Goal: Book appointment/travel/reservation

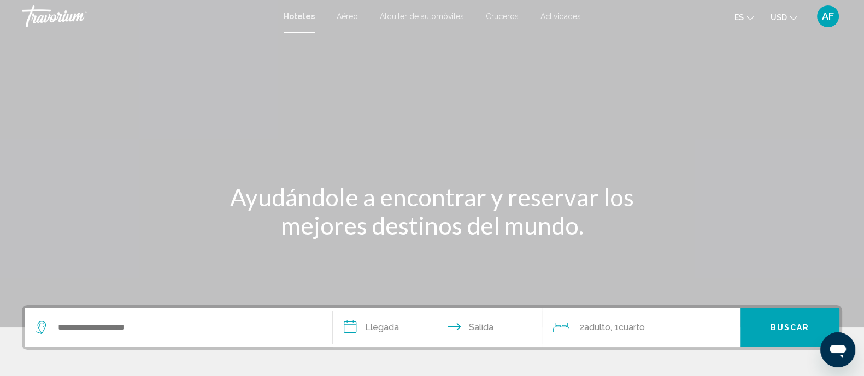
click at [567, 15] on span "Actividades" at bounding box center [560, 16] width 40 height 9
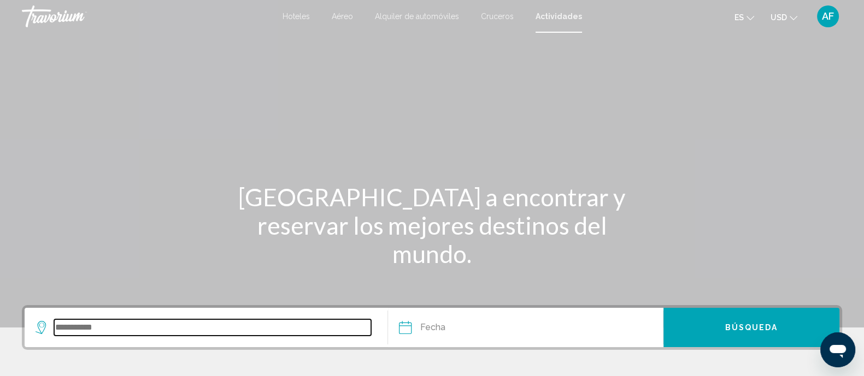
click at [109, 325] on input "Search widget" at bounding box center [212, 328] width 317 height 16
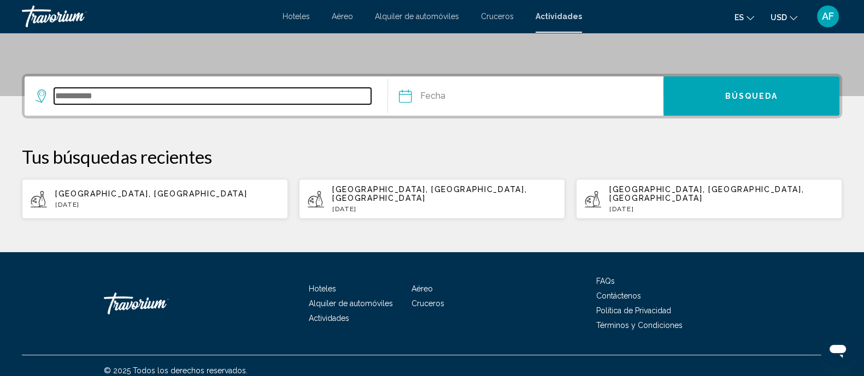
scroll to position [232, 0]
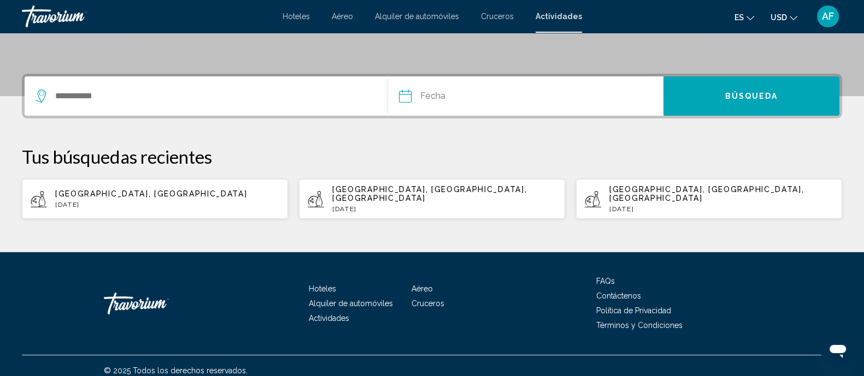
click at [150, 190] on p "Madrid, España" at bounding box center [167, 194] width 224 height 9
type input "**********"
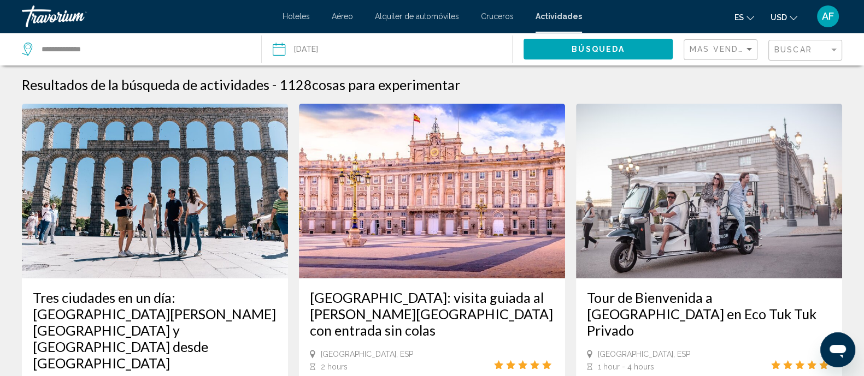
click at [560, 49] on button "Búsqueda" at bounding box center [597, 49] width 149 height 20
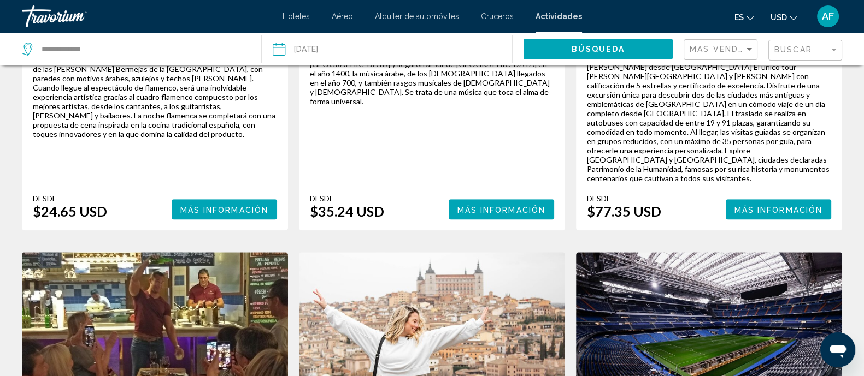
scroll to position [683, 0]
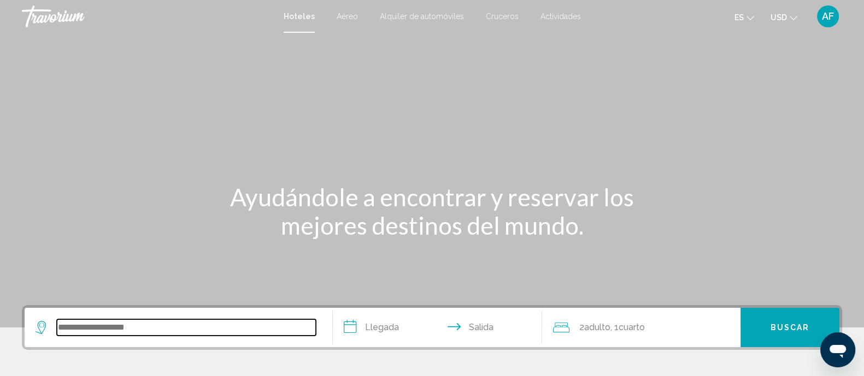
click at [169, 326] on input "Search widget" at bounding box center [186, 328] width 259 height 16
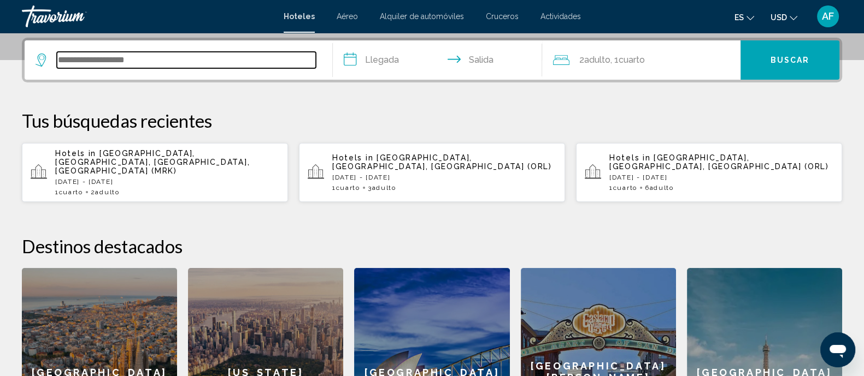
scroll to position [270, 0]
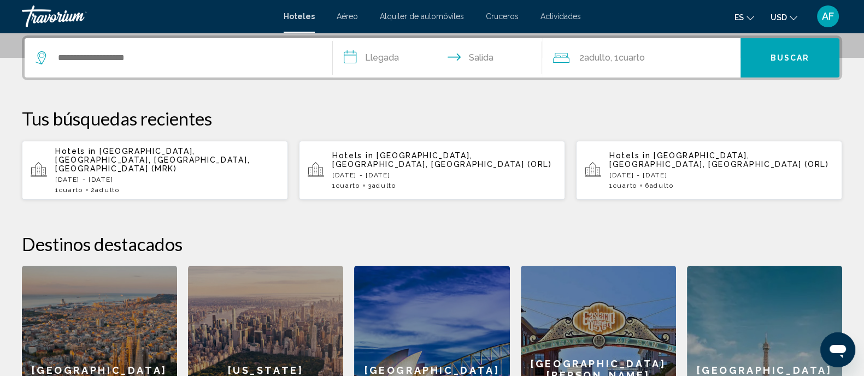
click at [407, 172] on div "Hotels in [GEOGRAPHIC_DATA], [GEOGRAPHIC_DATA], [GEOGRAPHIC_DATA] (ORL) [DATE] …" at bounding box center [444, 170] width 224 height 38
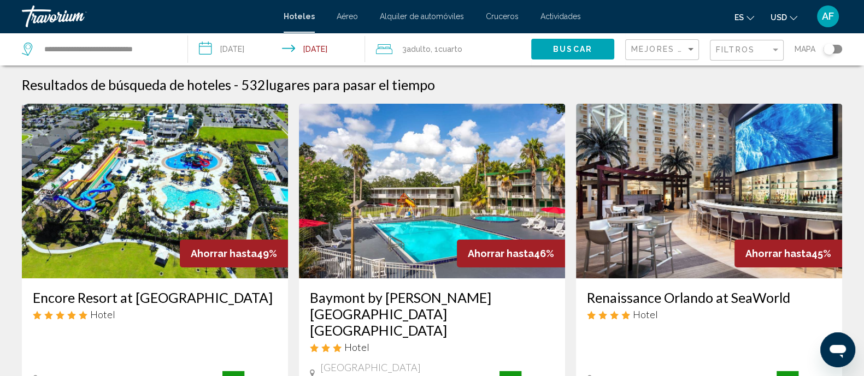
click at [404, 232] on img "Main content" at bounding box center [432, 191] width 266 height 175
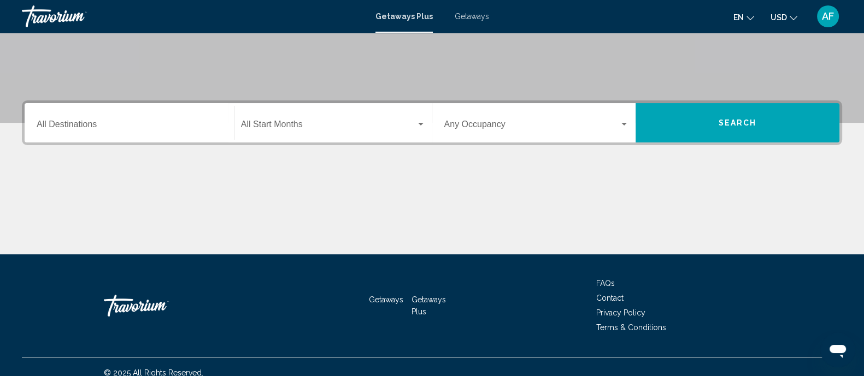
scroll to position [136, 0]
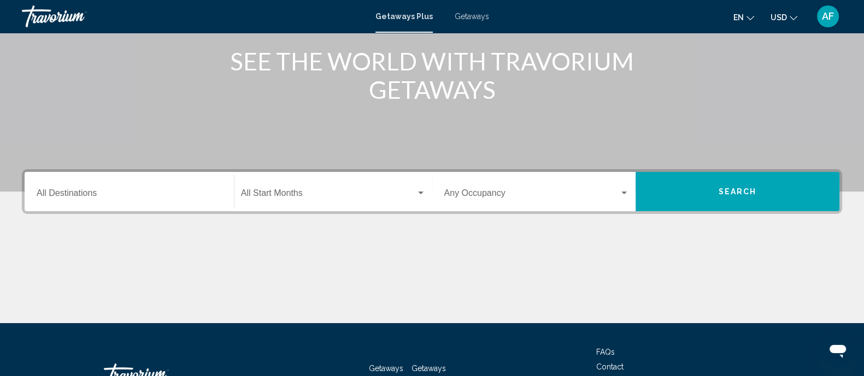
click at [123, 184] on div "Destination All Destinations" at bounding box center [129, 192] width 185 height 34
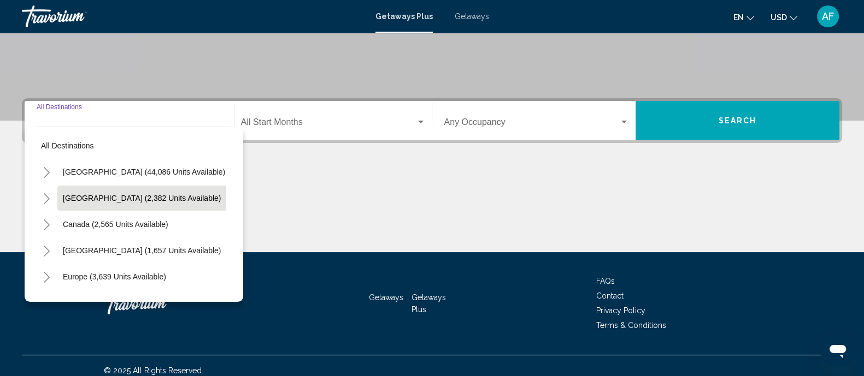
scroll to position [216, 0]
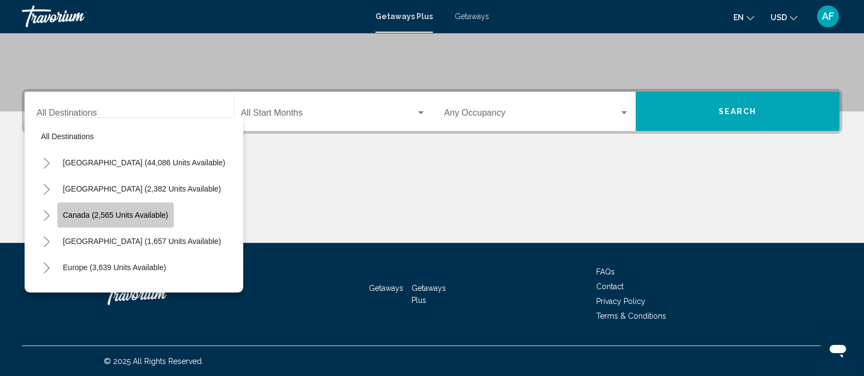
click at [110, 216] on span "Canada (2,565 units available)" at bounding box center [115, 215] width 105 height 9
type input "**********"
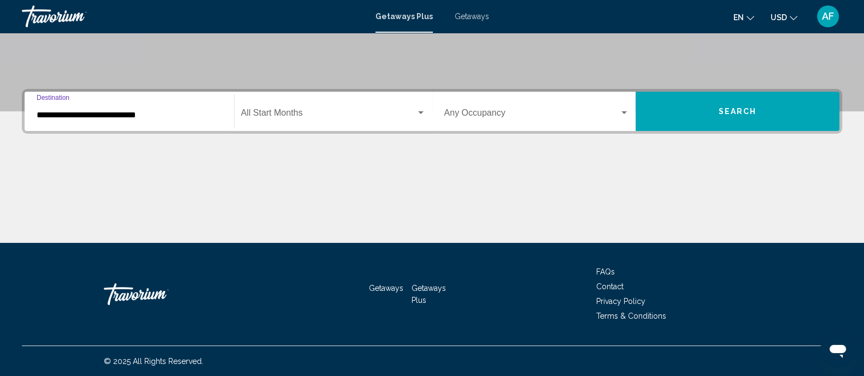
click at [620, 111] on div "Search widget" at bounding box center [624, 113] width 10 height 9
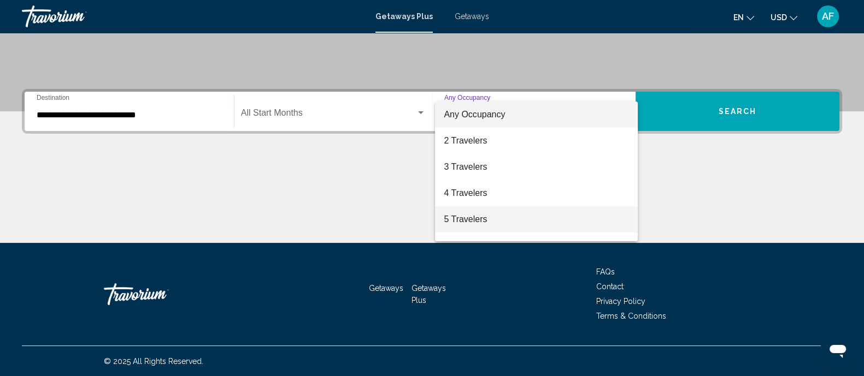
click at [483, 220] on span "5 Travelers" at bounding box center [536, 219] width 185 height 26
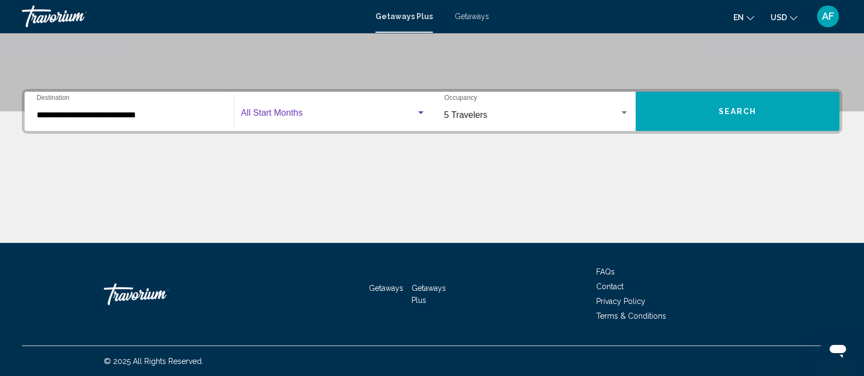
click at [414, 110] on span "Search widget" at bounding box center [328, 115] width 175 height 10
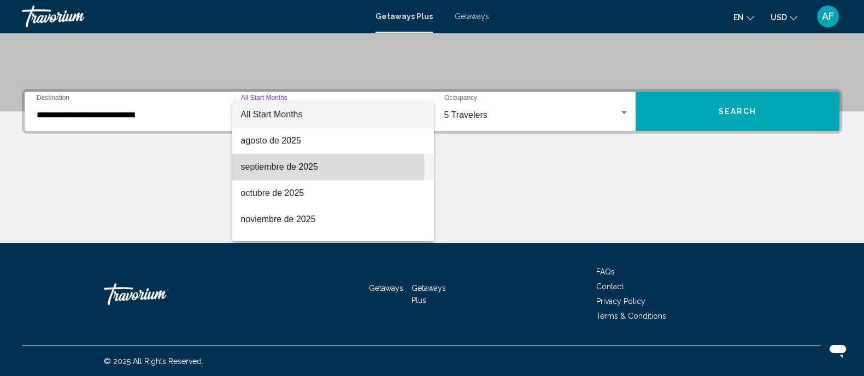
click at [313, 169] on span "septiembre de 2025" at bounding box center [333, 167] width 185 height 26
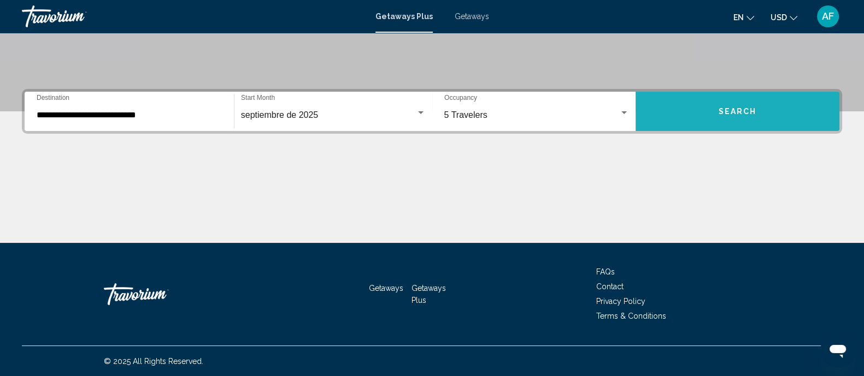
click at [748, 121] on button "Search" at bounding box center [737, 111] width 204 height 39
